Goal: Find specific page/section: Find specific page/section

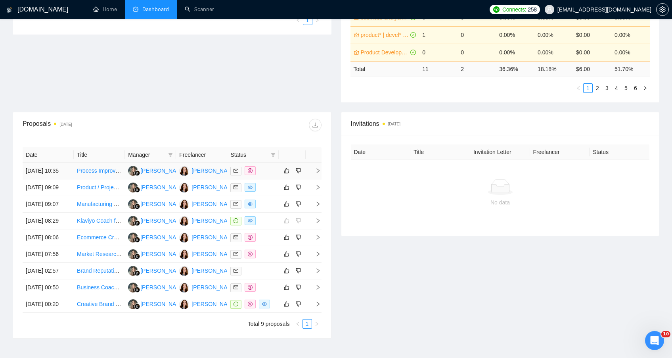
click at [90, 174] on link "Process Improvement Consultant Needed for Business Optimization" at bounding box center [161, 170] width 168 height 6
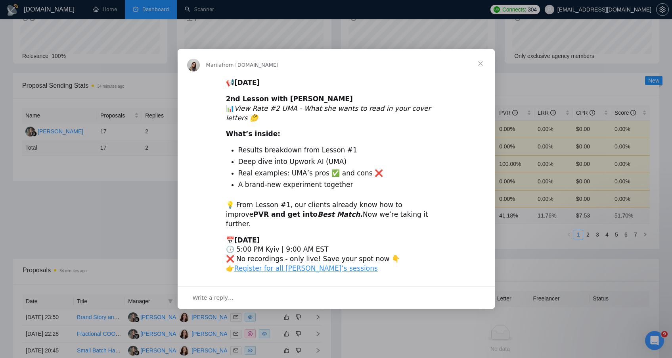
click at [480, 71] on span "Close" at bounding box center [480, 63] width 29 height 29
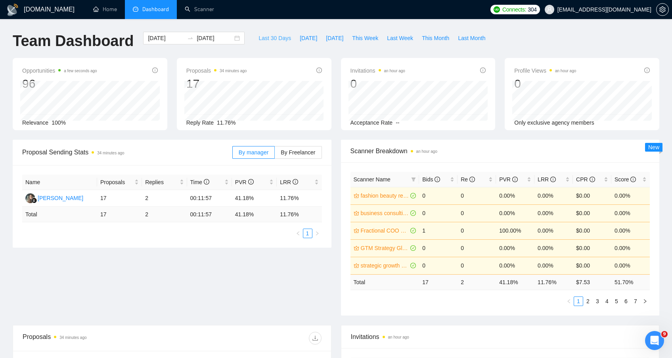
click at [274, 40] on span "Last 30 Days" at bounding box center [274, 38] width 33 height 9
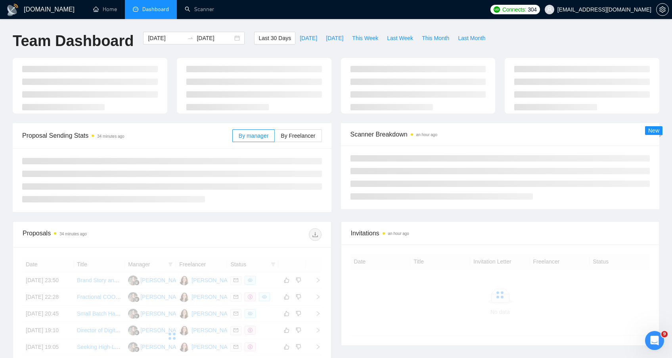
type input "[DATE]"
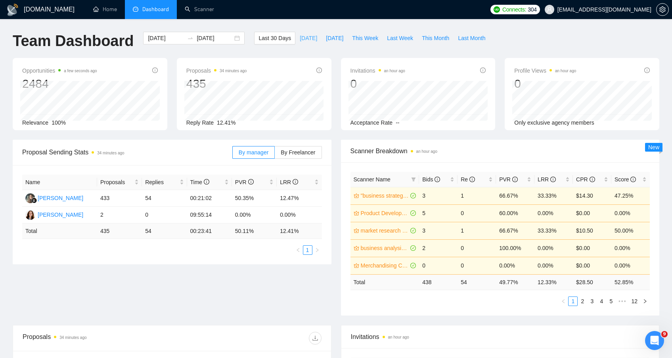
click at [310, 42] on button "[DATE]" at bounding box center [308, 38] width 26 height 13
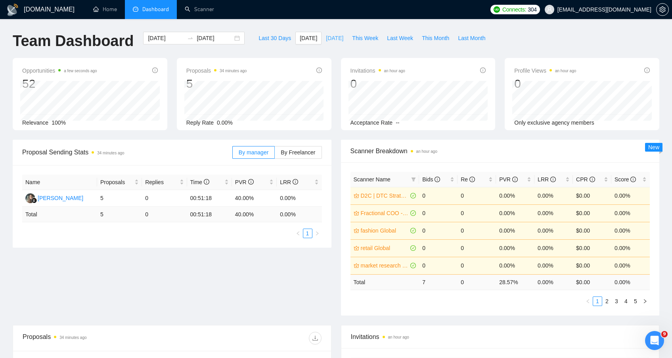
click at [333, 42] on span "[DATE]" at bounding box center [334, 38] width 17 height 9
type input "[DATE]"
click at [363, 40] on span "This Week" at bounding box center [365, 38] width 26 height 9
type input "[DATE]"
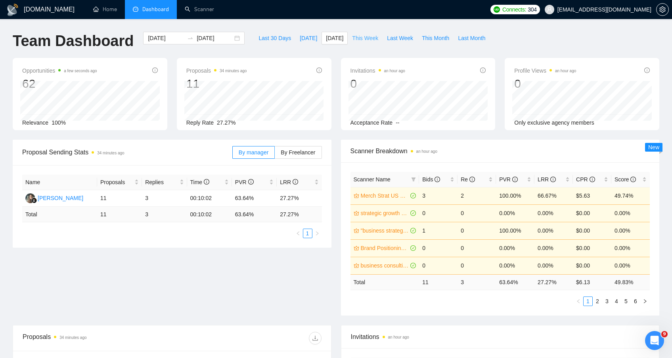
type input "[DATE]"
